Goal: Check status

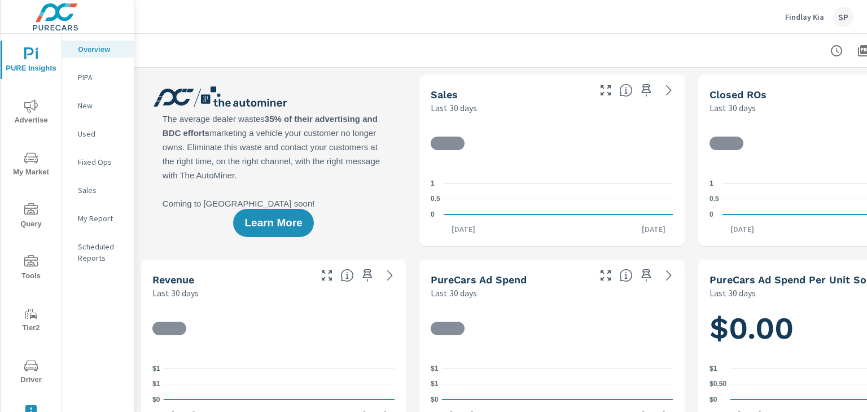
click at [32, 364] on icon "nav menu" at bounding box center [31, 366] width 14 height 14
